Goal: Check status: Check status

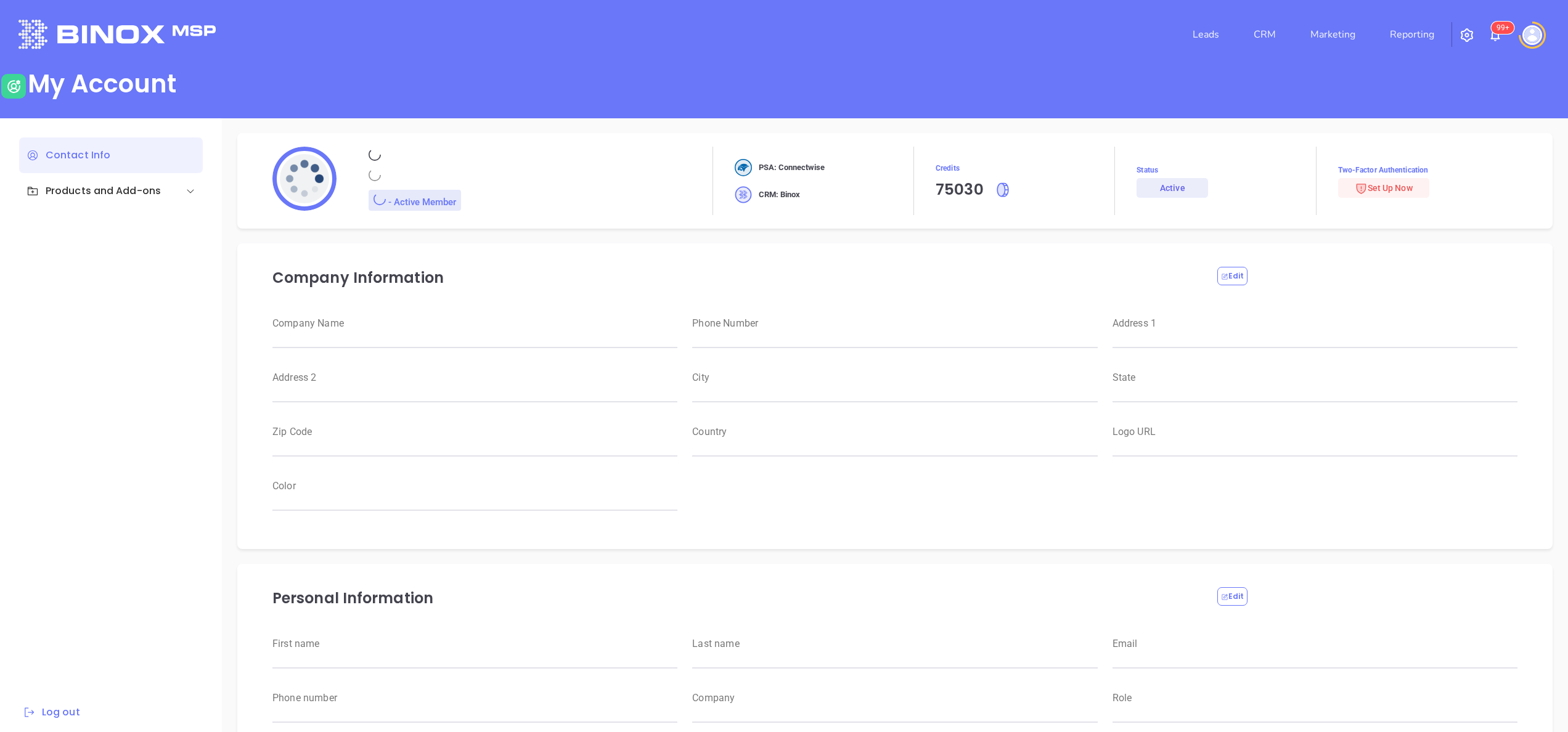
type input "Motiva Networks"
type input "[PHONE_NUMBER]"
type input "[STREET_ADDRESS]"
type input "[GEOGRAPHIC_DATA]"
type input "[US_STATE]"
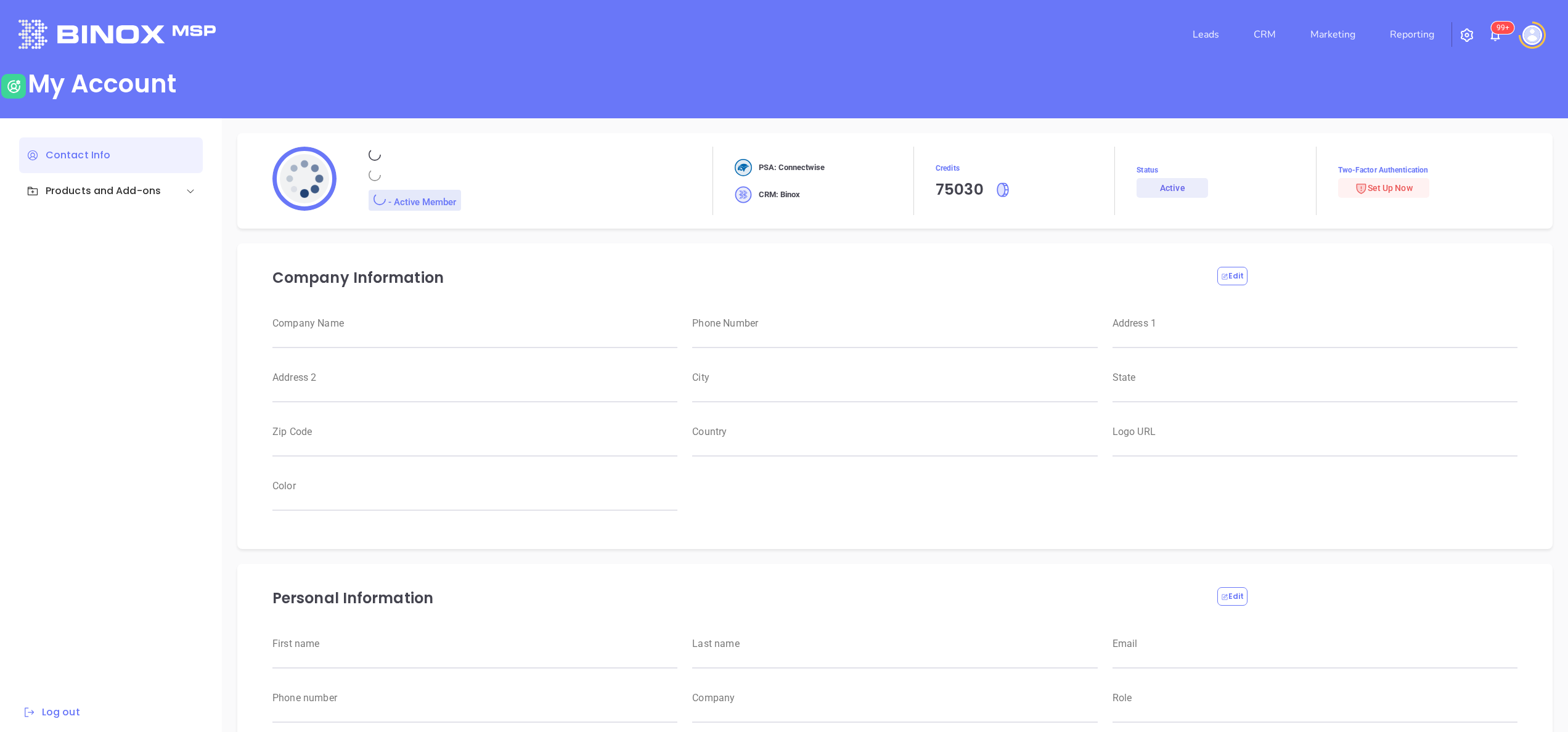
type input "11530"
type input "[GEOGRAPHIC_DATA]"
type input "[URL][DOMAIN_NAME]"
type input "#007aff"
type input "[PERSON_NAME]"
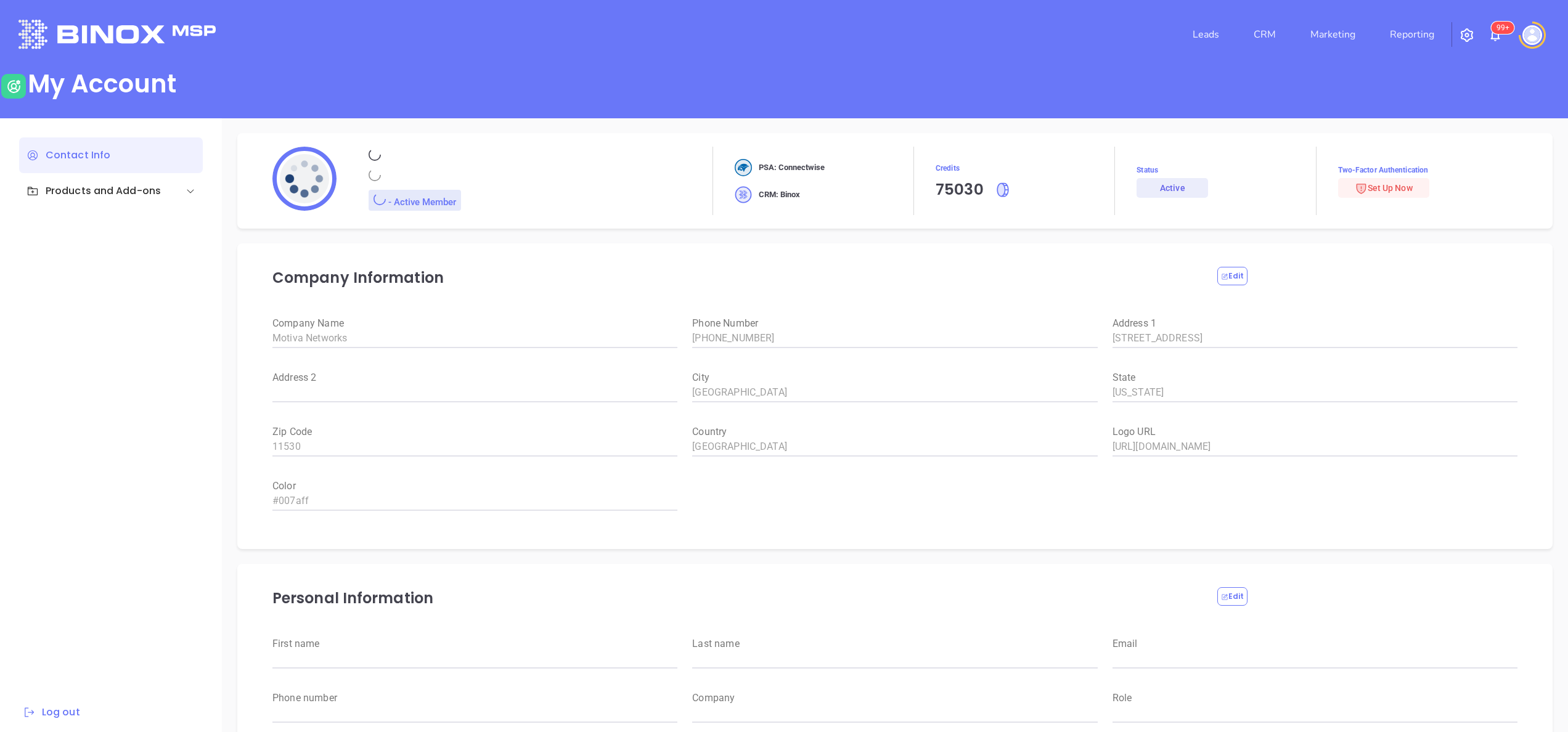
type input "[PERSON_NAME]"
type input "[PERSON_NAME][EMAIL_ADDRESS][DOMAIN_NAME]"
type input "6465510554"
type input "Motiva Networks"
type input "Marketing"
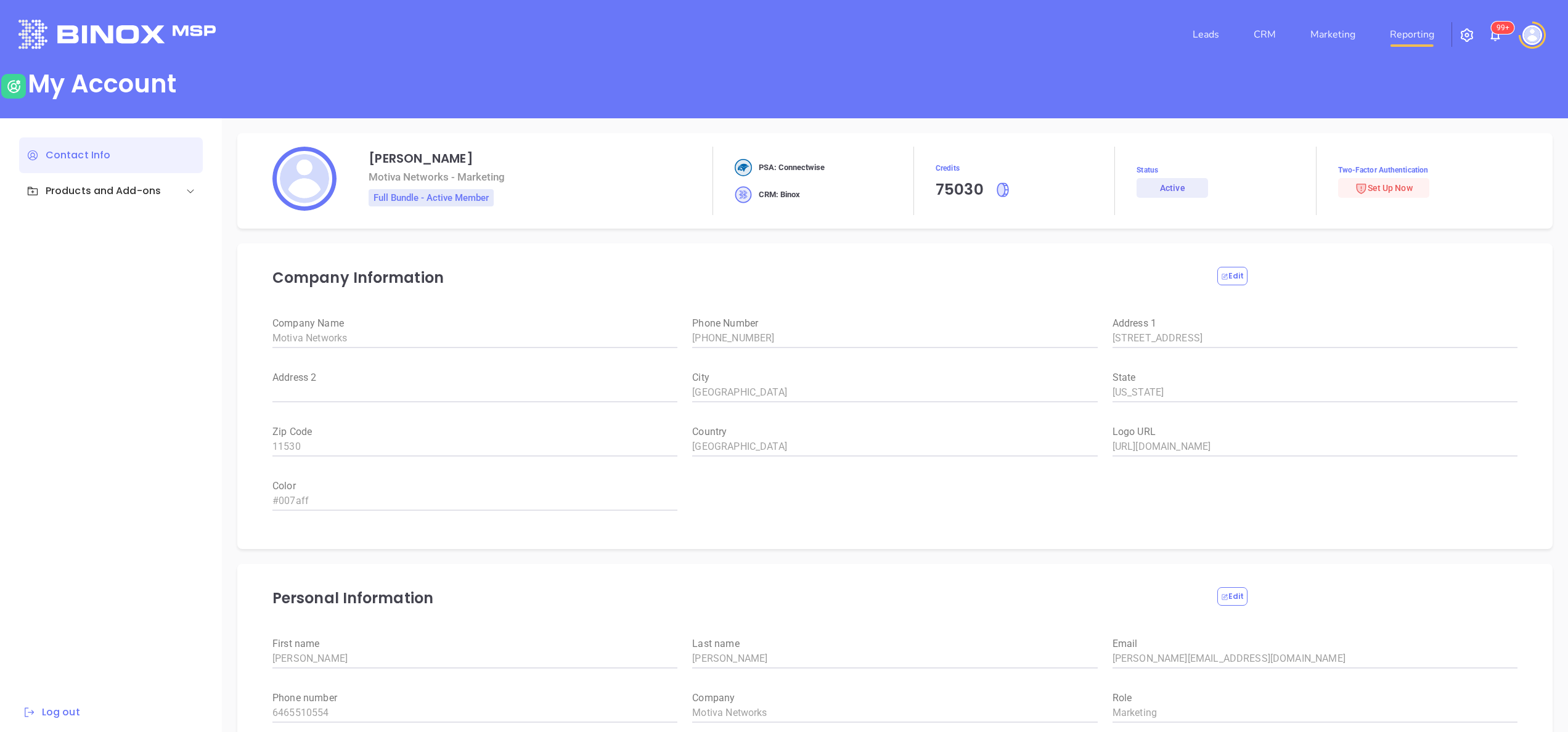
click at [1419, 30] on link "Reporting" at bounding box center [1412, 34] width 54 height 25
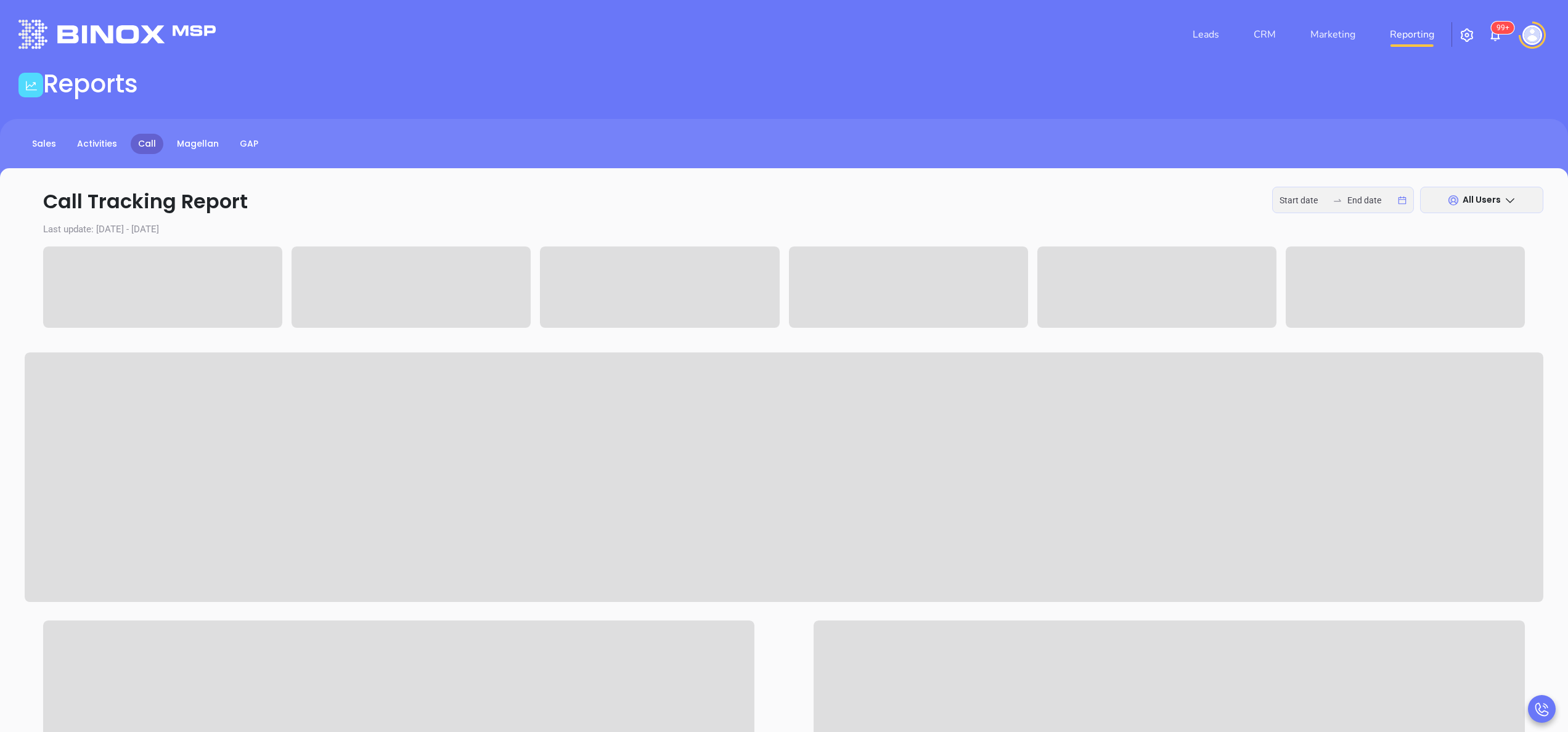
type input "[DATE]"
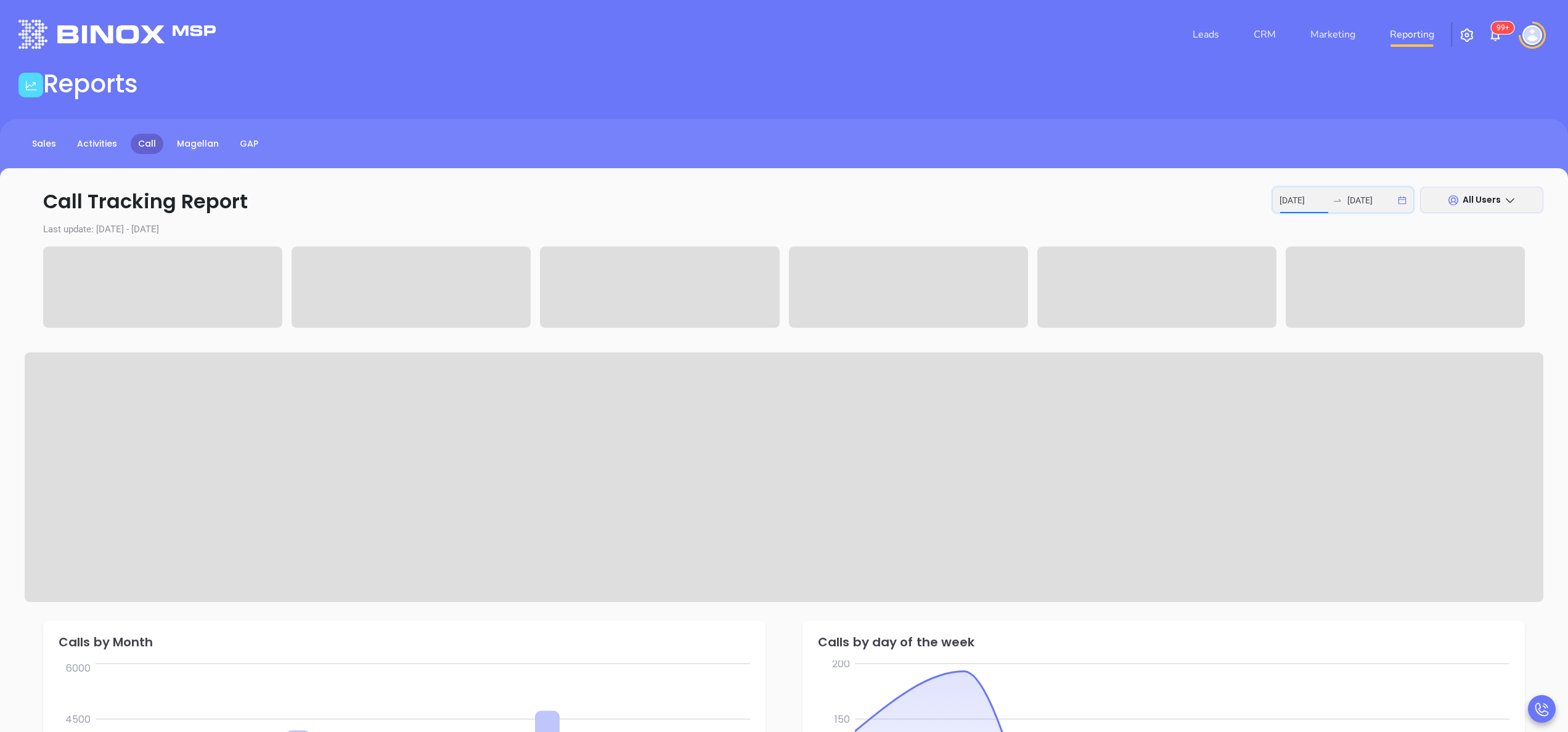
click at [1307, 197] on input "[DATE]" at bounding box center [1304, 200] width 48 height 14
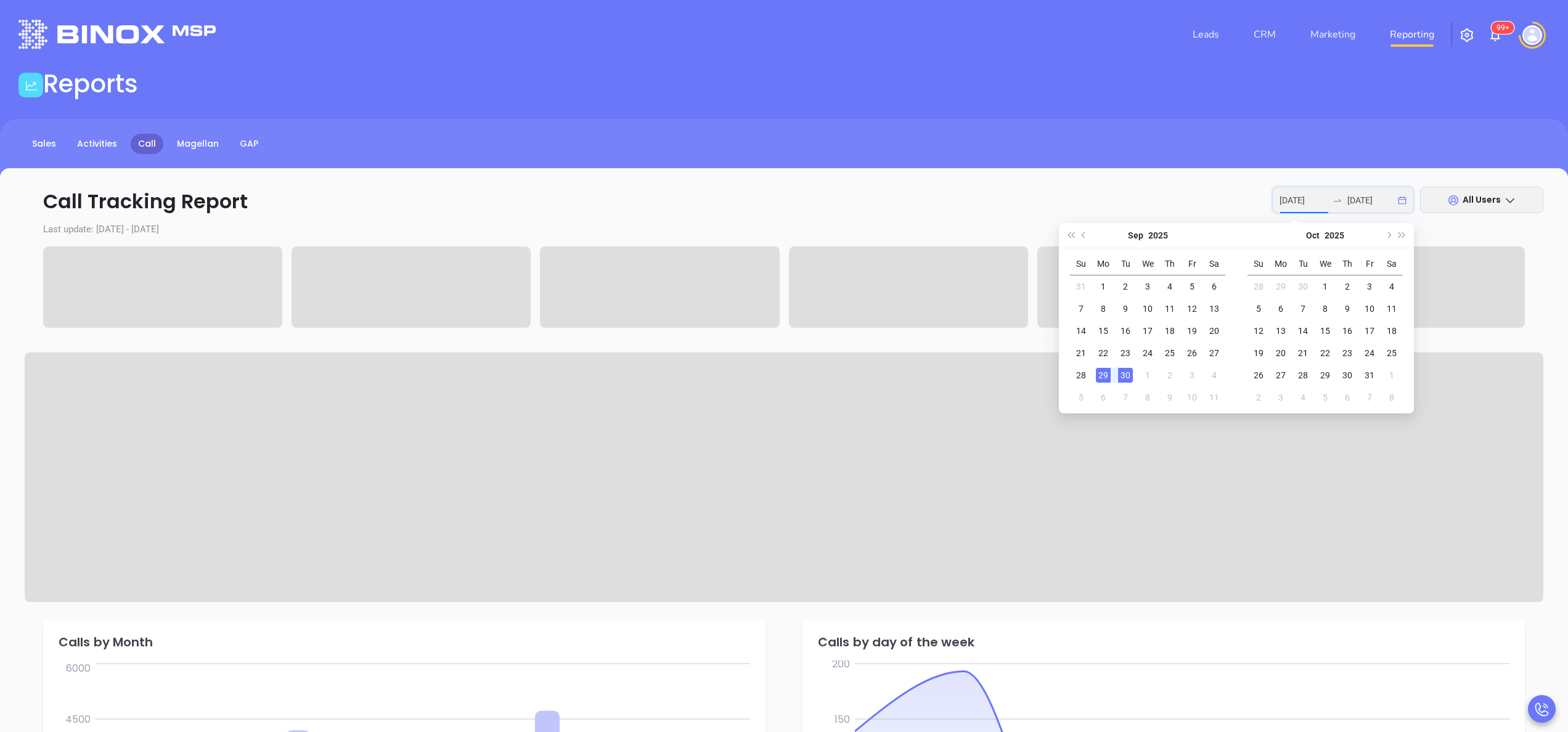
type input "[DATE]"
click at [1130, 373] on div "30" at bounding box center [1126, 375] width 15 height 15
